Goal: Find specific page/section: Find specific page/section

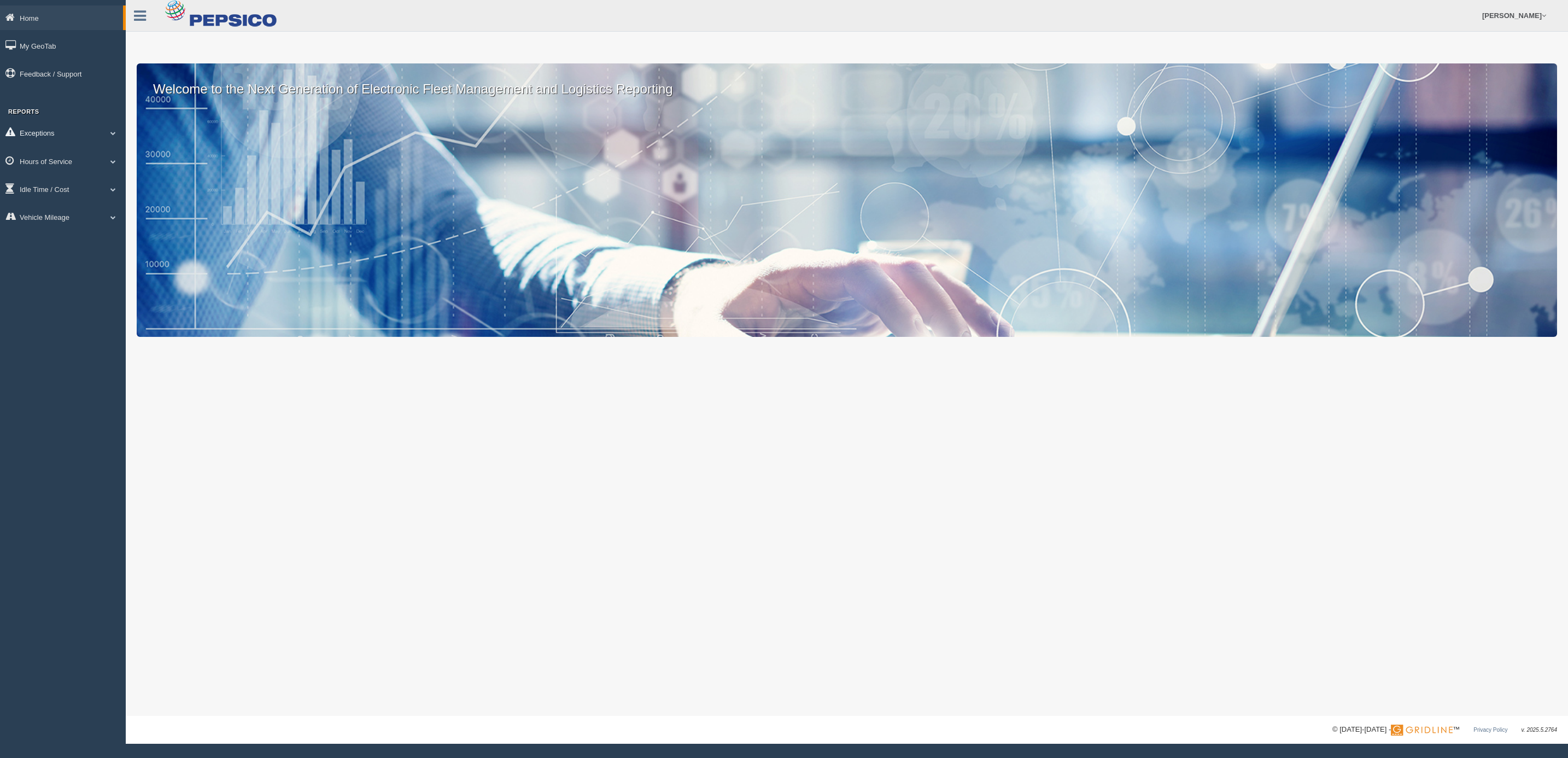
click at [45, 133] on link "Exceptions" at bounding box center [63, 133] width 126 height 24
click at [65, 234] on link "Hours of Service" at bounding box center [63, 239] width 126 height 24
click at [68, 225] on link "HOS Violations" at bounding box center [71, 225] width 103 height 19
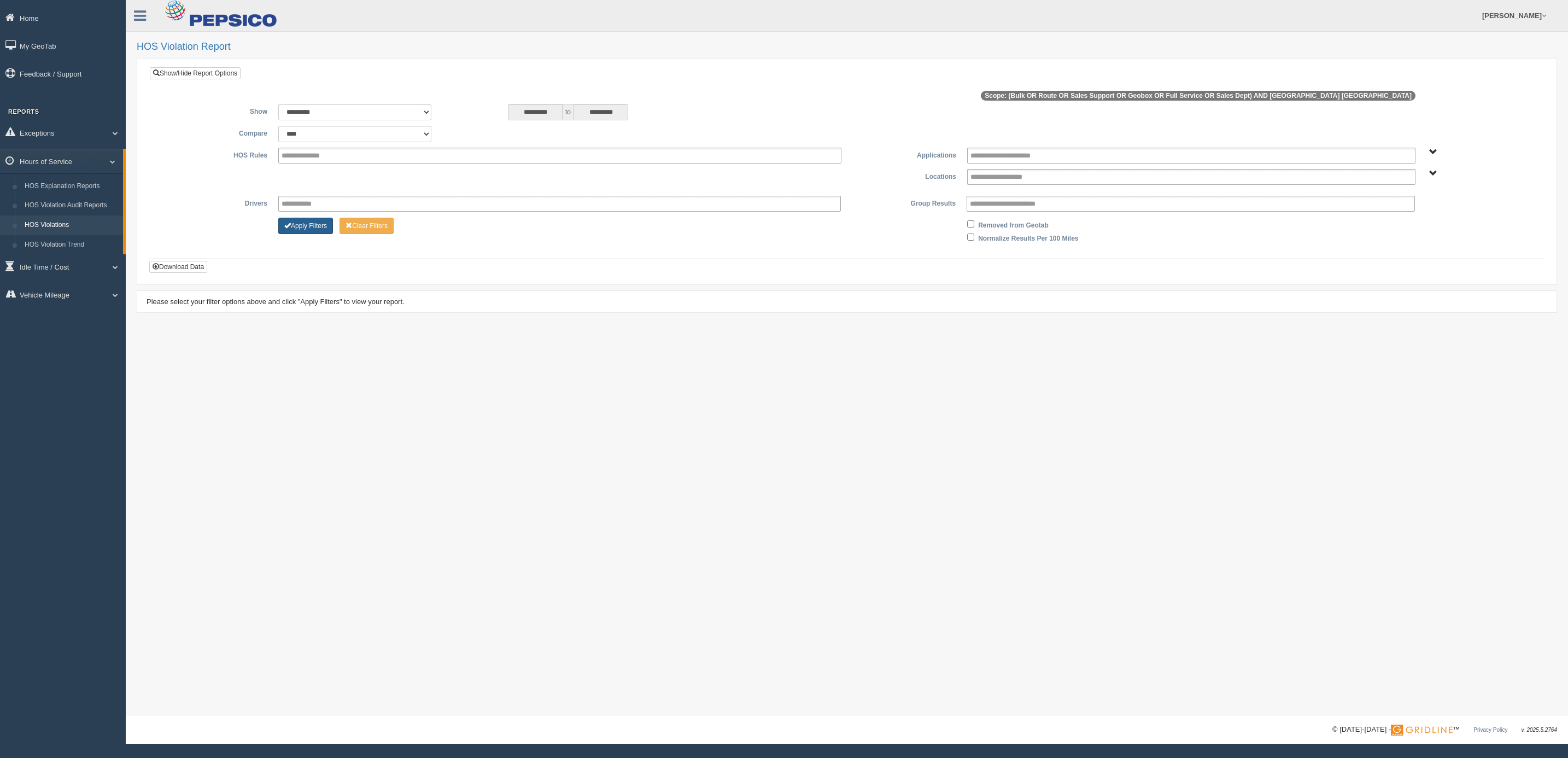
click at [303, 230] on button "Apply Filters" at bounding box center [306, 225] width 55 height 16
